Goal: Transaction & Acquisition: Obtain resource

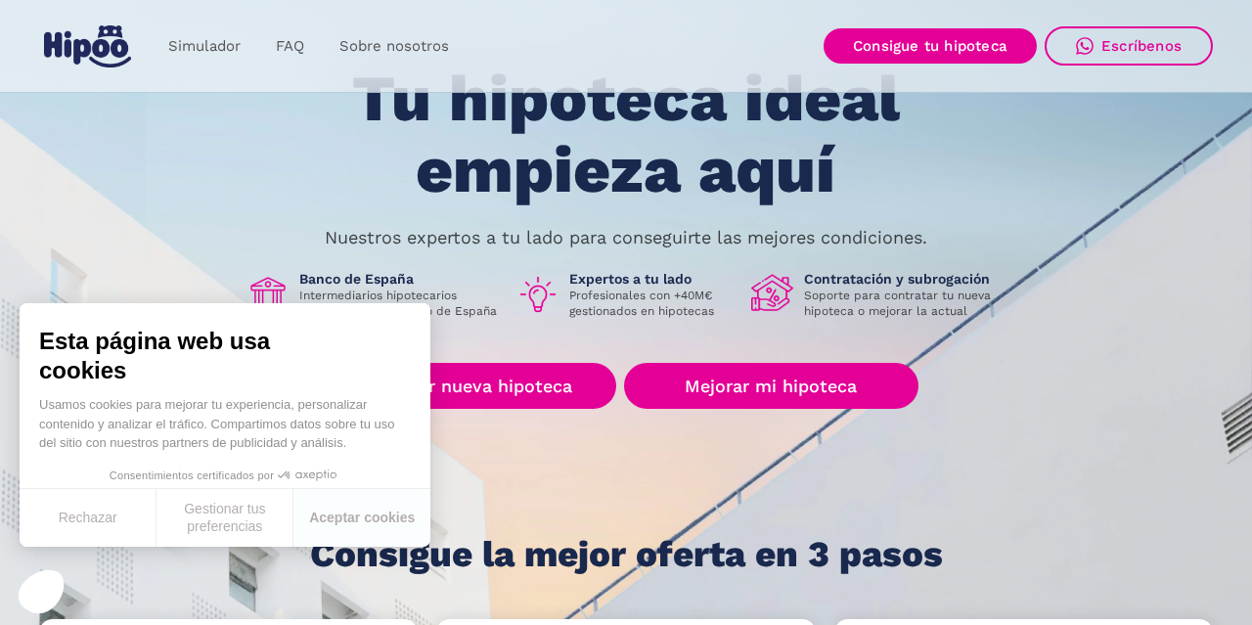
scroll to position [99, 0]
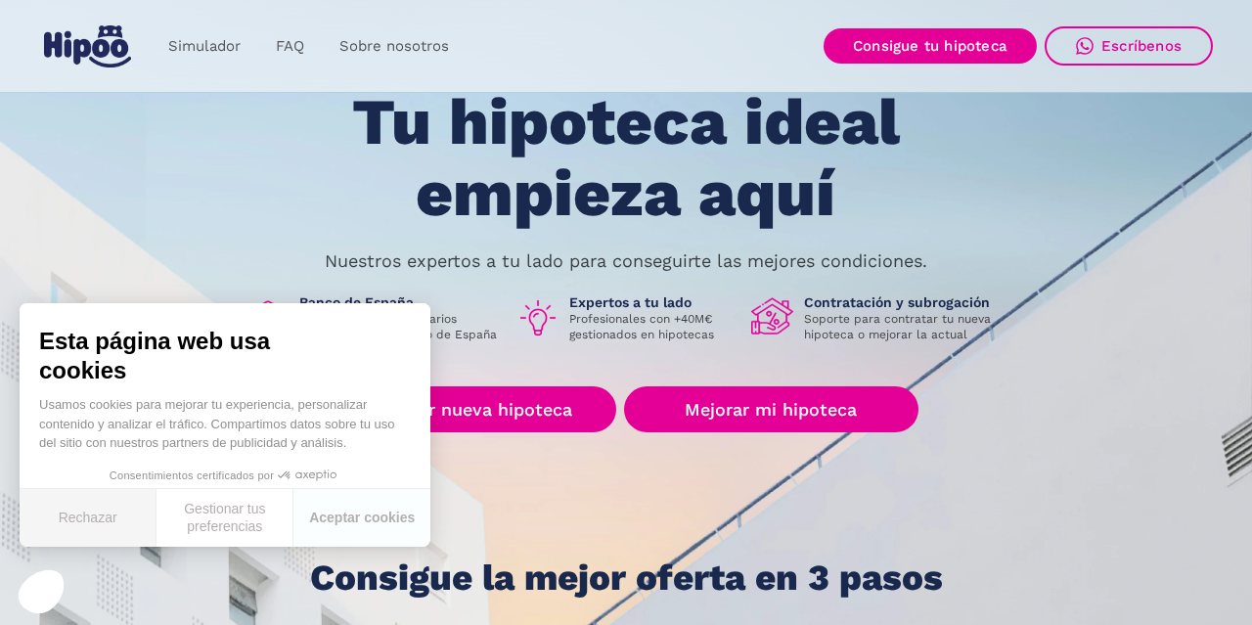
click at [123, 515] on button "Rechazar" at bounding box center [88, 518] width 137 height 58
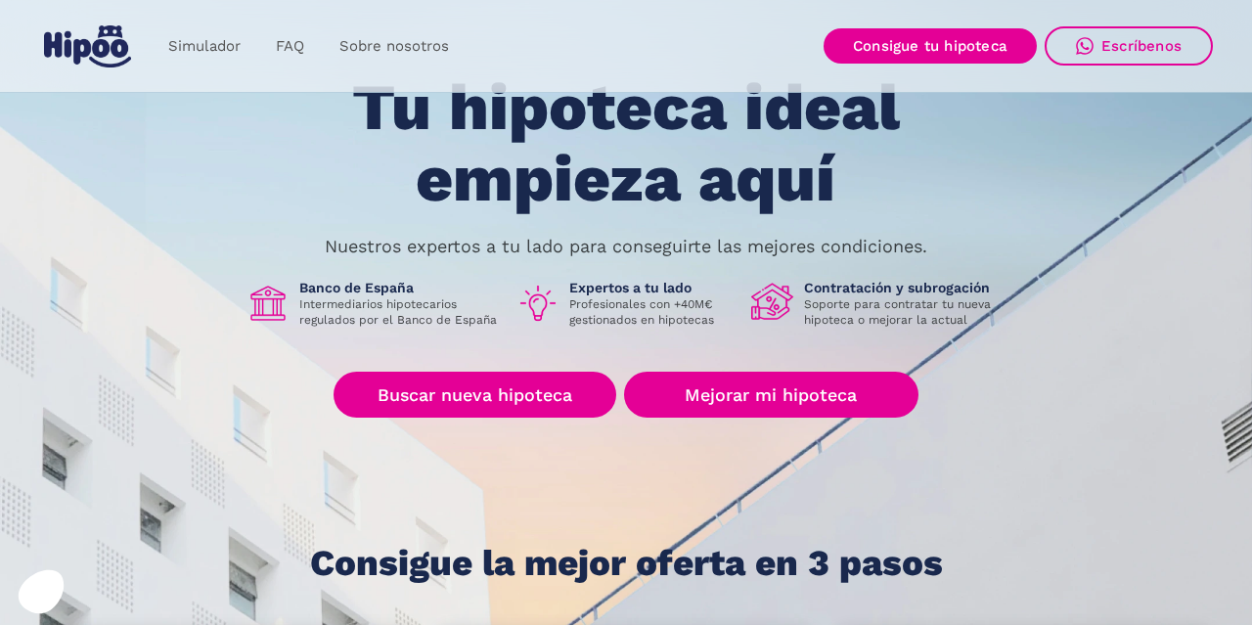
scroll to position [114, 0]
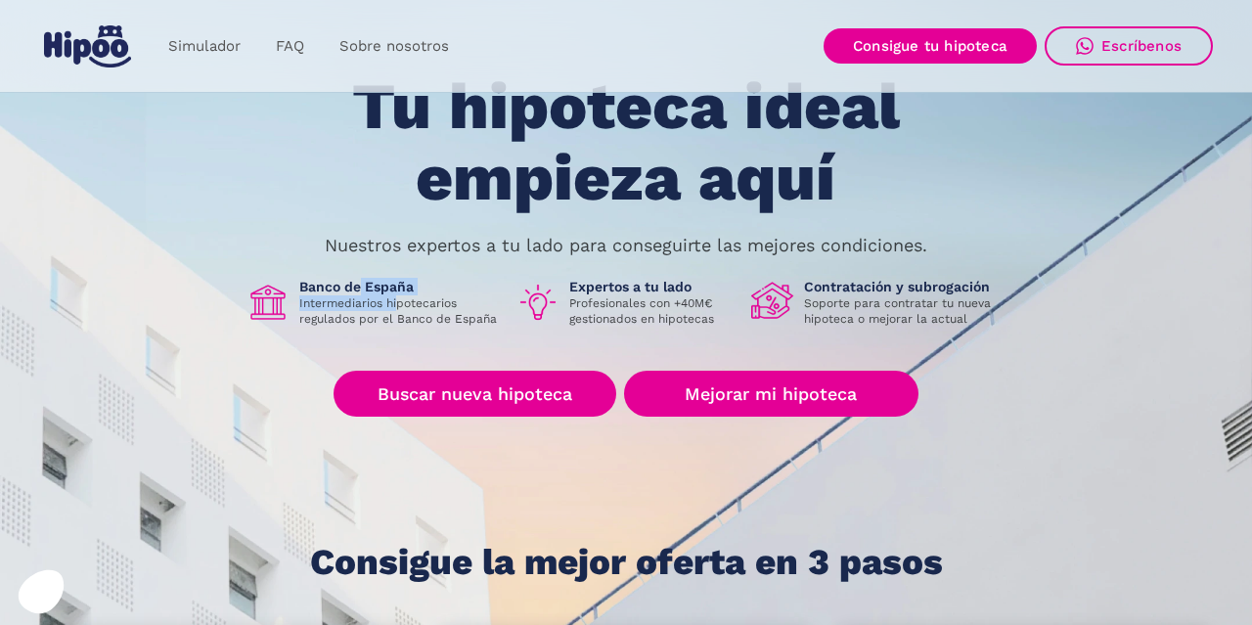
drag, startPoint x: 360, startPoint y: 294, endPoint x: 397, endPoint y: 309, distance: 40.3
click at [397, 310] on div "Banco de España Intermediarios hipotecarios regulados por el Banco de España" at bounding box center [400, 302] width 202 height 49
click at [404, 318] on p "Intermediarios hipotecarios regulados por el Banco de España" at bounding box center [400, 311] width 202 height 31
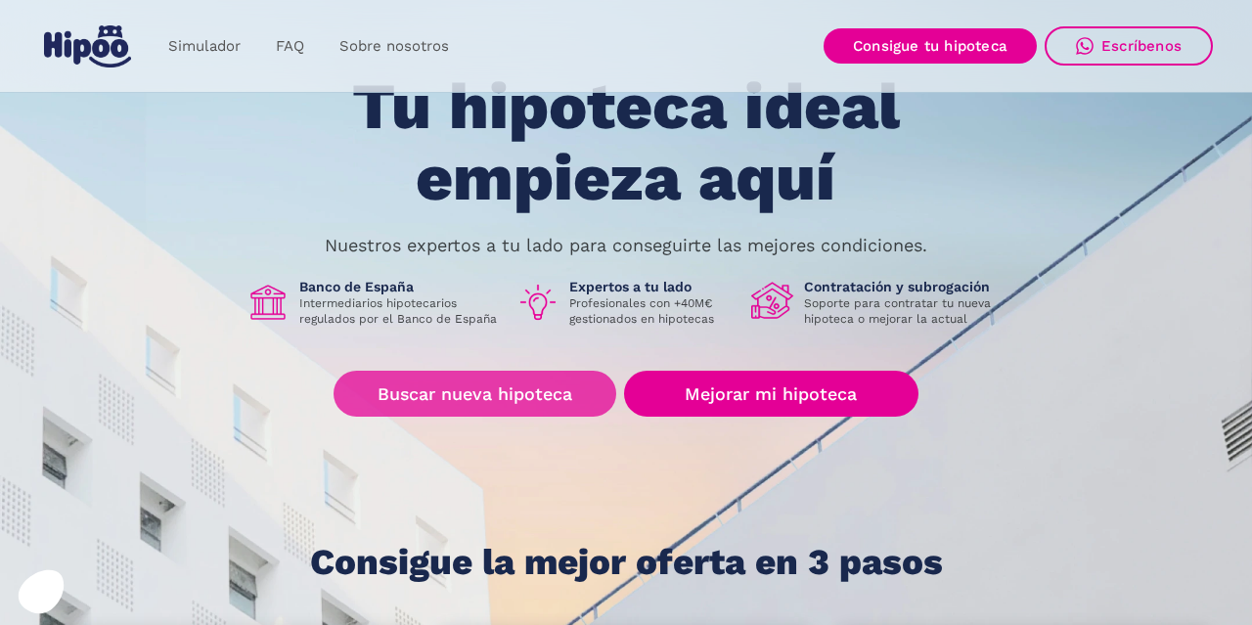
click at [529, 390] on link "Buscar nueva hipoteca" at bounding box center [475, 394] width 283 height 46
